Goal: Navigation & Orientation: Find specific page/section

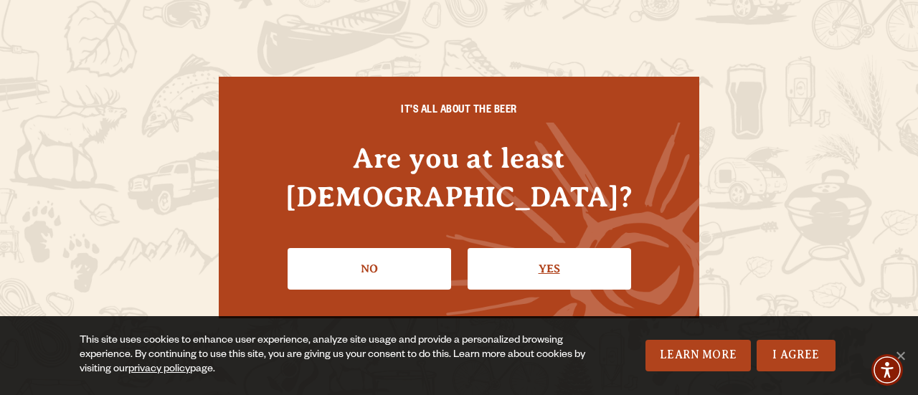
click at [524, 252] on link "Yes" at bounding box center [550, 269] width 164 height 42
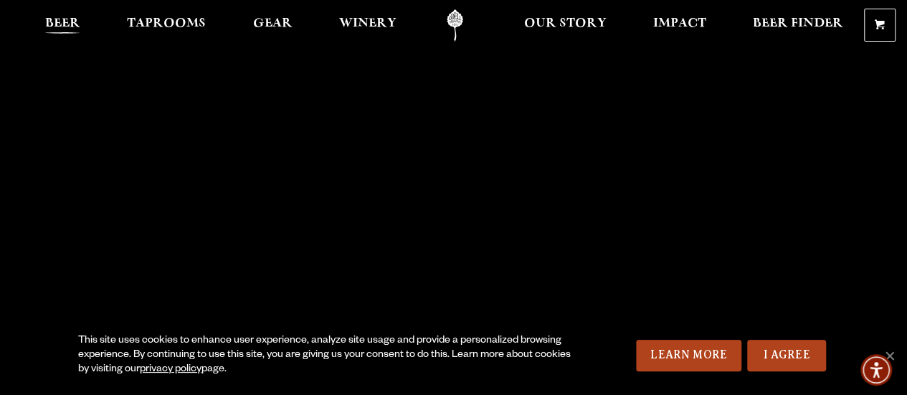
click at [73, 24] on span "Beer" at bounding box center [62, 23] width 35 height 11
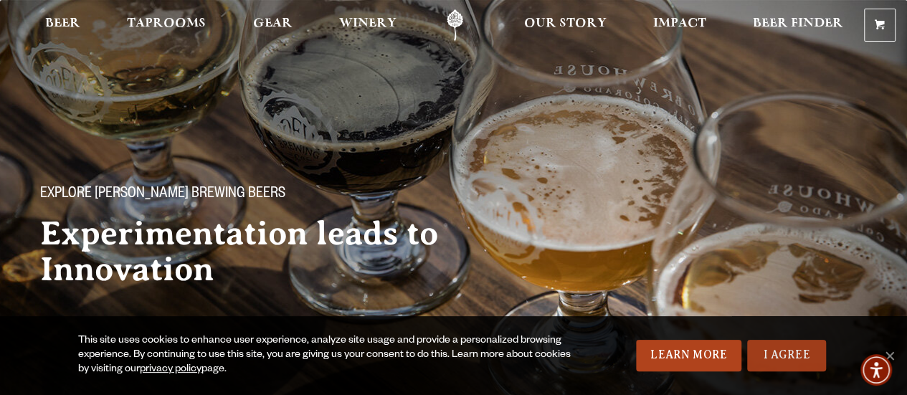
click at [780, 368] on link "I Agree" at bounding box center [786, 356] width 79 height 32
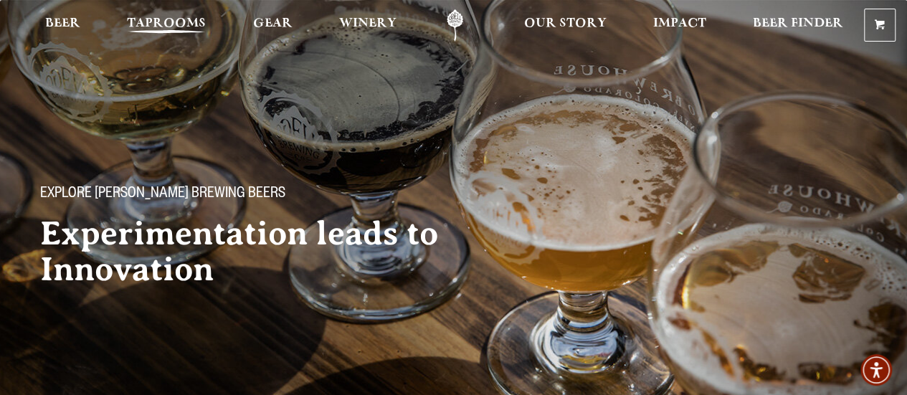
click at [168, 26] on span "Taprooms" at bounding box center [166, 23] width 79 height 11
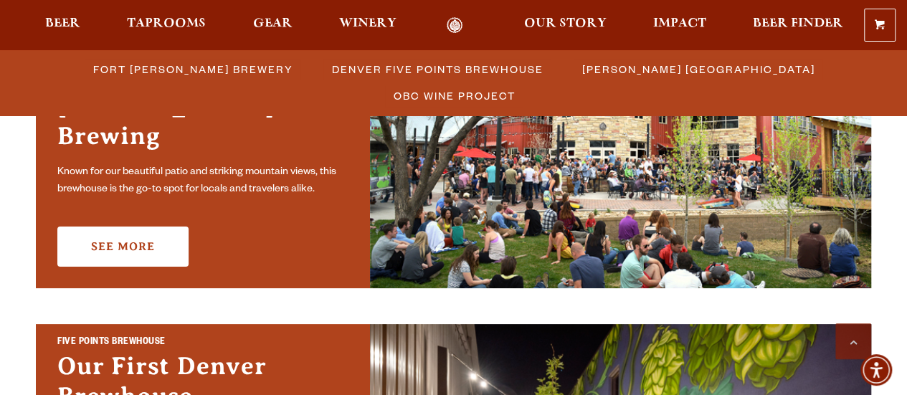
scroll to position [516, 0]
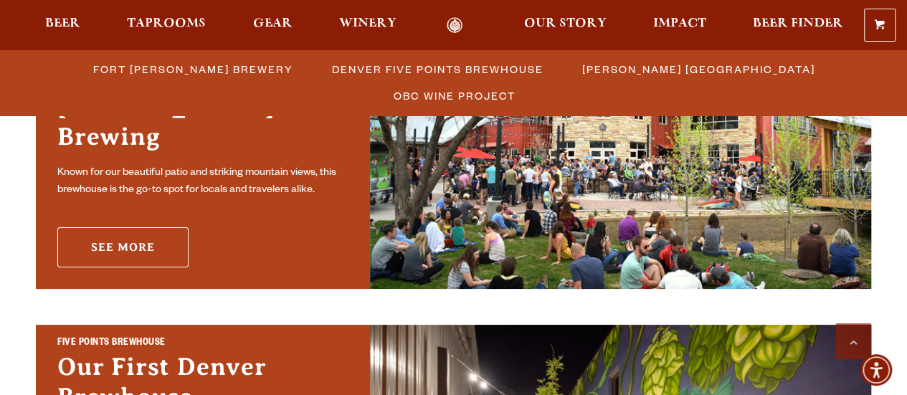
click at [176, 246] on link "See More" at bounding box center [122, 247] width 131 height 40
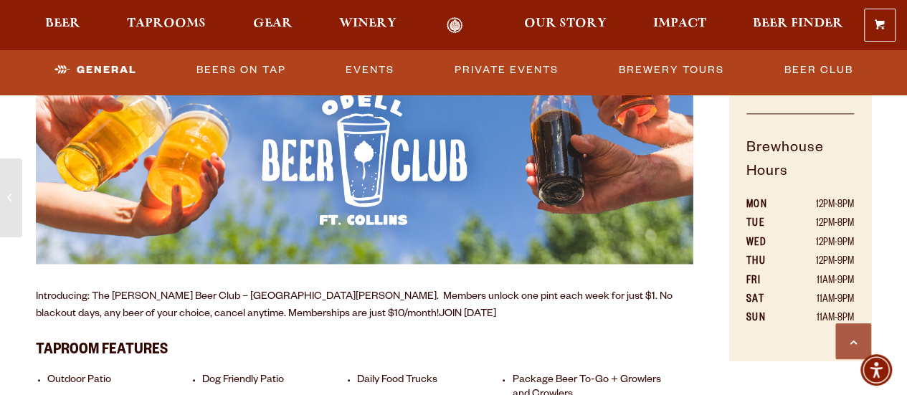
scroll to position [811, 0]
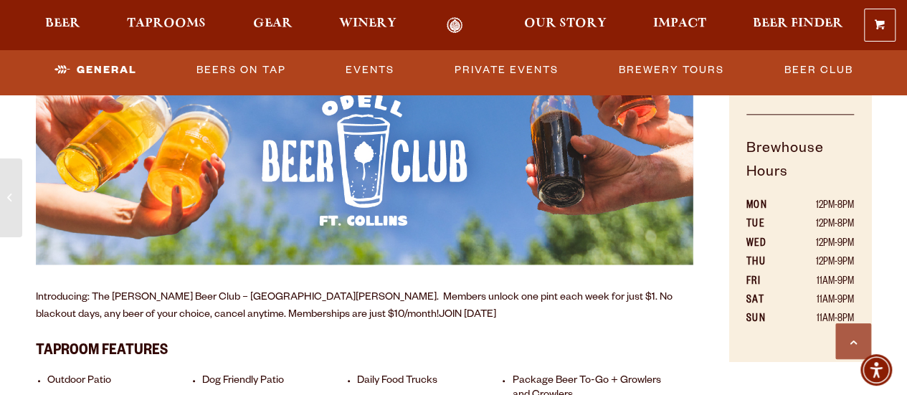
click at [409, 262] on img at bounding box center [365, 123] width 658 height 285
